Goal: Task Accomplishment & Management: Manage account settings

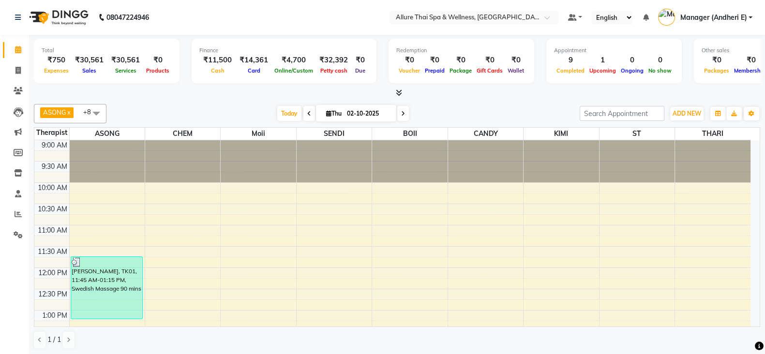
scroll to position [306, 0]
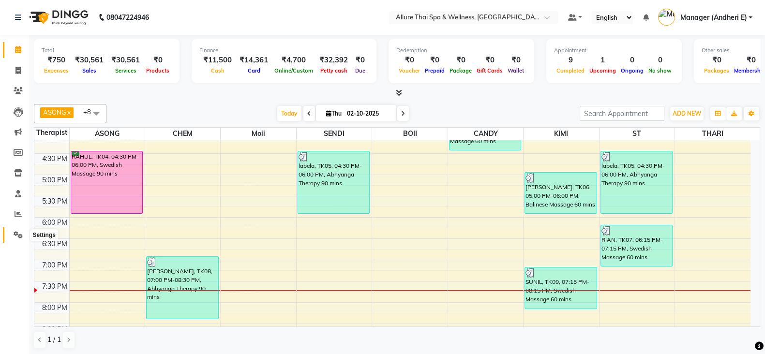
click at [17, 236] on icon at bounding box center [18, 234] width 9 height 7
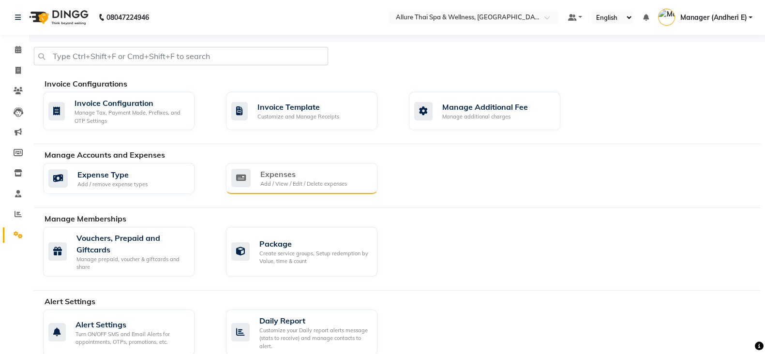
click at [288, 178] on div "Expenses" at bounding box center [303, 174] width 87 height 12
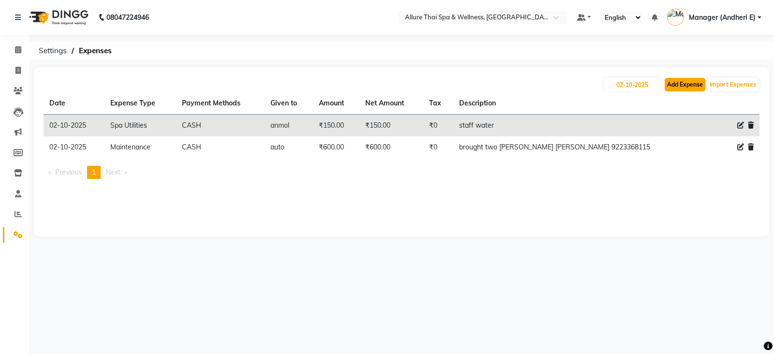
click at [690, 82] on button "Add Expense" at bounding box center [685, 85] width 41 height 14
select select "1"
select select "5881"
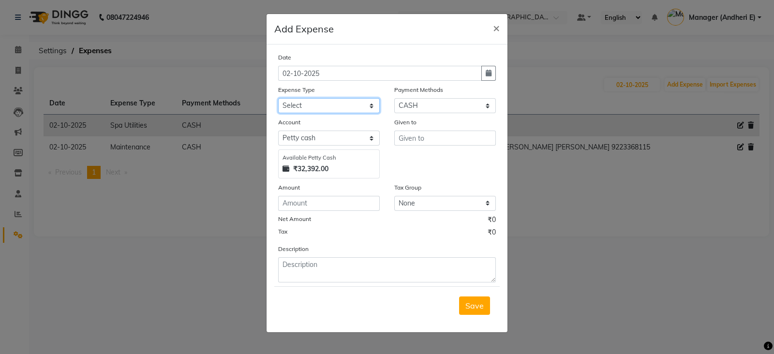
click at [332, 112] on select "Select Advance Salary Advertising and Marketing Expenses Bank charges Car maint…" at bounding box center [329, 105] width 102 height 15
select select "19835"
click at [278, 99] on select "Select Advance Salary Advertising and Marketing Expenses Bank charges Car maint…" at bounding box center [329, 105] width 102 height 15
click at [406, 141] on input "text" at bounding box center [445, 138] width 102 height 15
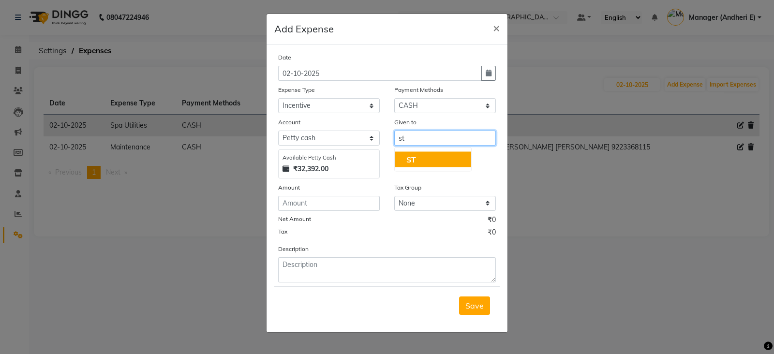
click at [420, 155] on button "ST" at bounding box center [433, 159] width 76 height 15
type input "ST"
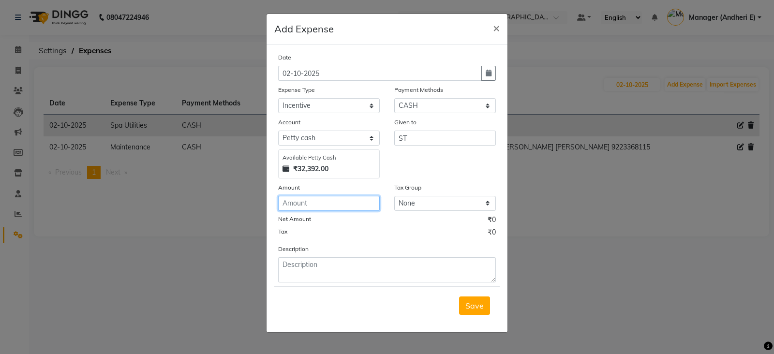
click at [294, 208] on input "number" at bounding box center [329, 203] width 102 height 15
type input "200"
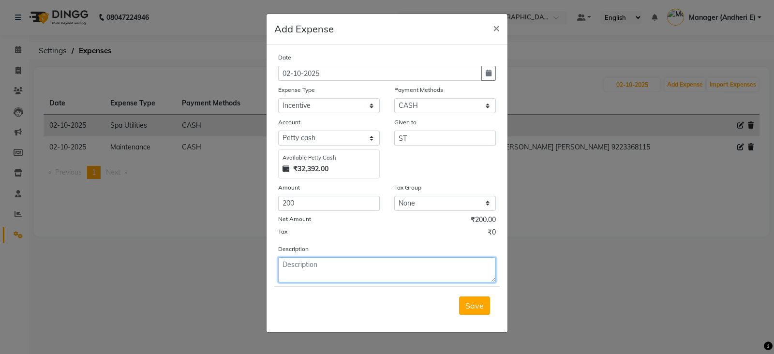
click at [308, 275] on textarea at bounding box center [387, 270] width 218 height 25
type textarea "st 30 mins extend"
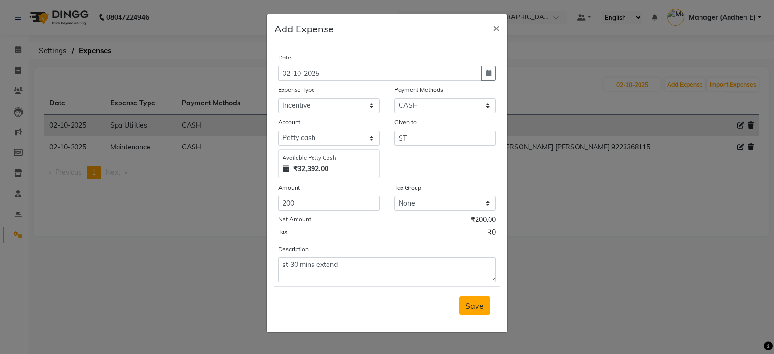
click at [473, 311] on span "Save" at bounding box center [475, 306] width 18 height 10
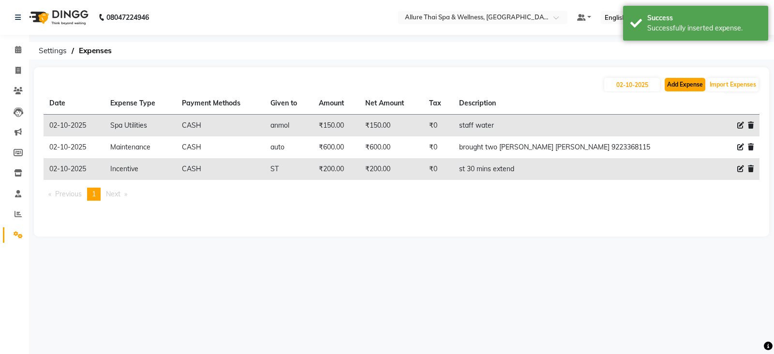
click at [689, 80] on button "Add Expense" at bounding box center [685, 85] width 41 height 14
select select "1"
select select "5881"
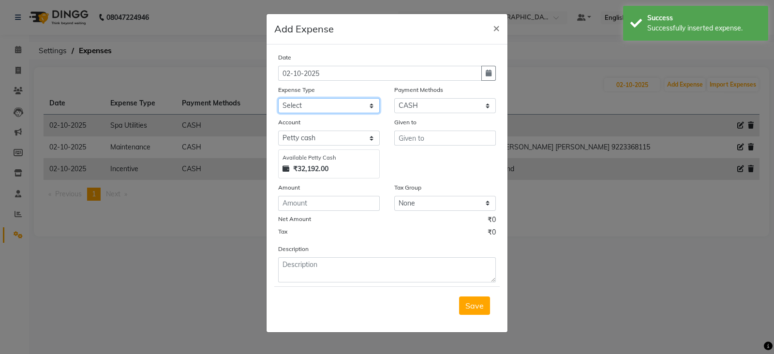
click at [325, 107] on select "Select Advance Salary Advertising and Marketing Expenses Bank charges Car maint…" at bounding box center [329, 105] width 102 height 15
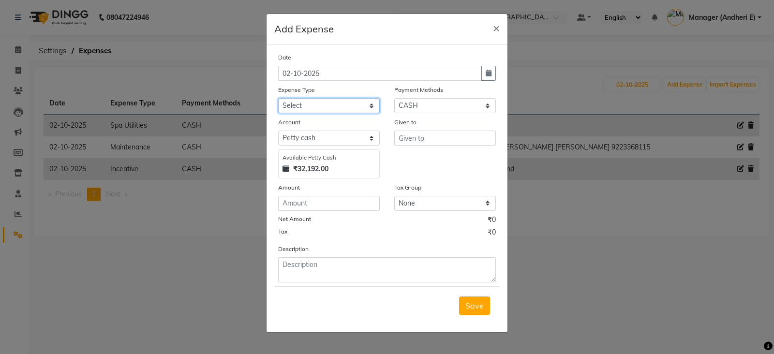
select select "21354"
click at [278, 99] on select "Select Advance Salary Advertising and Marketing Expenses Bank charges Car maint…" at bounding box center [329, 105] width 102 height 15
click at [426, 140] on input "text" at bounding box center [445, 138] width 102 height 15
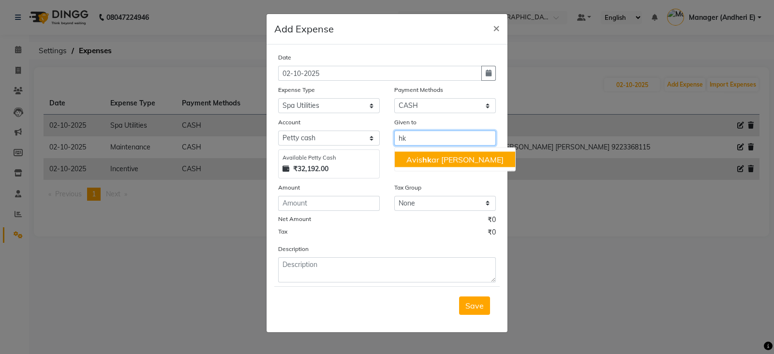
type input "hk"
click at [297, 205] on input "number" at bounding box center [329, 203] width 102 height 15
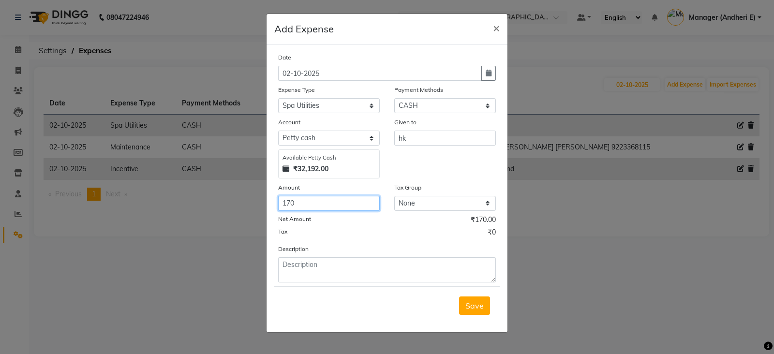
type input "170"
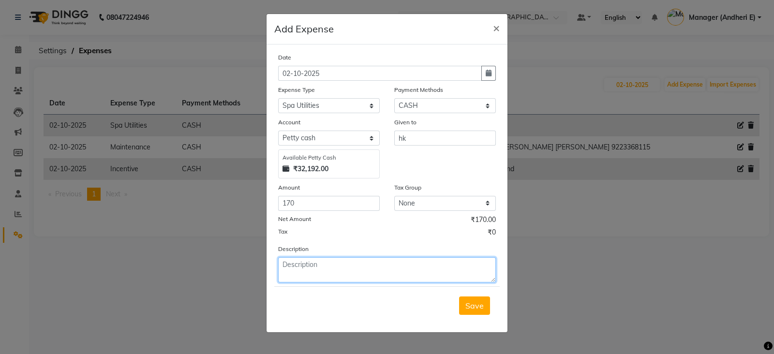
click at [288, 266] on textarea at bounding box center [387, 270] width 218 height 25
type textarea "flowers for doshora"
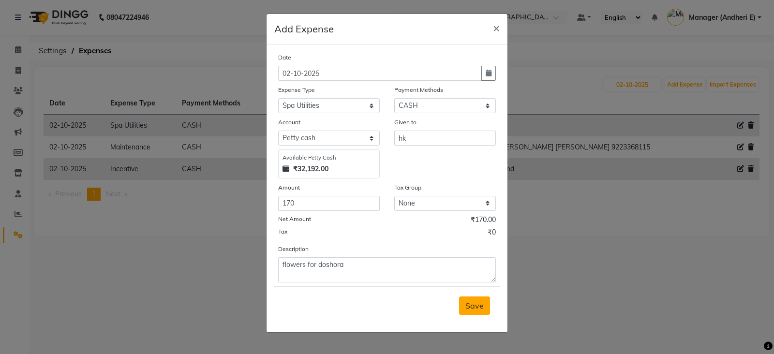
click at [479, 305] on span "Save" at bounding box center [475, 306] width 18 height 10
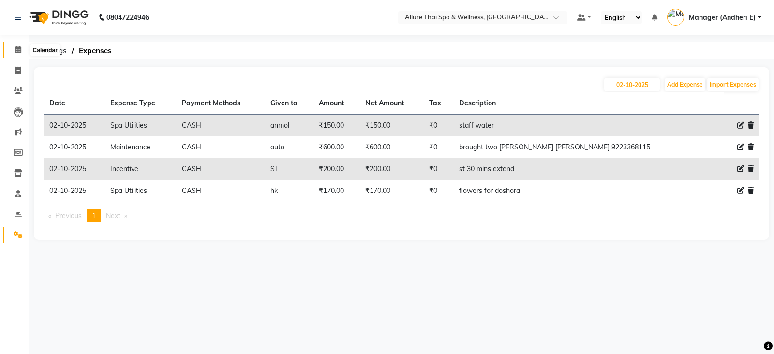
click at [17, 50] on icon at bounding box center [18, 49] width 6 height 7
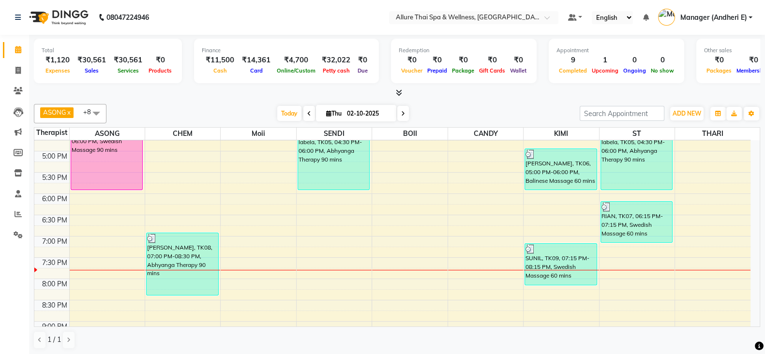
scroll to position [303, 0]
